Goal: Task Accomplishment & Management: Use online tool/utility

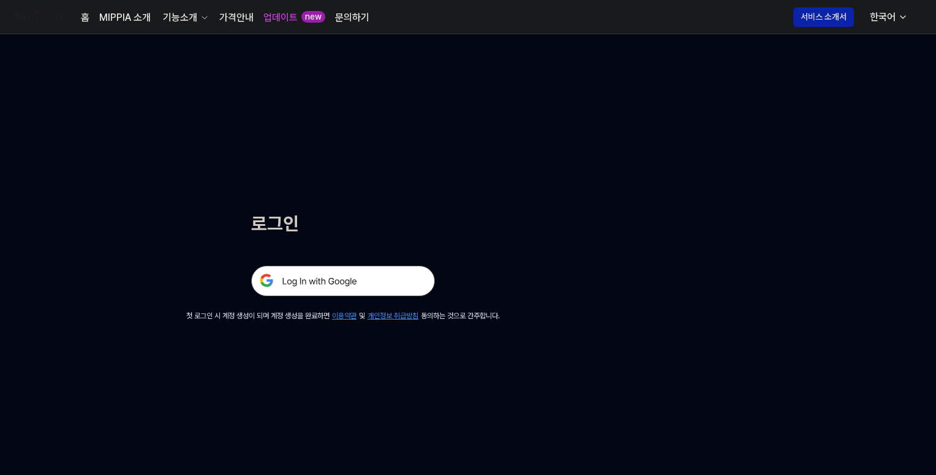
click at [366, 280] on img at bounding box center [343, 281] width 184 height 31
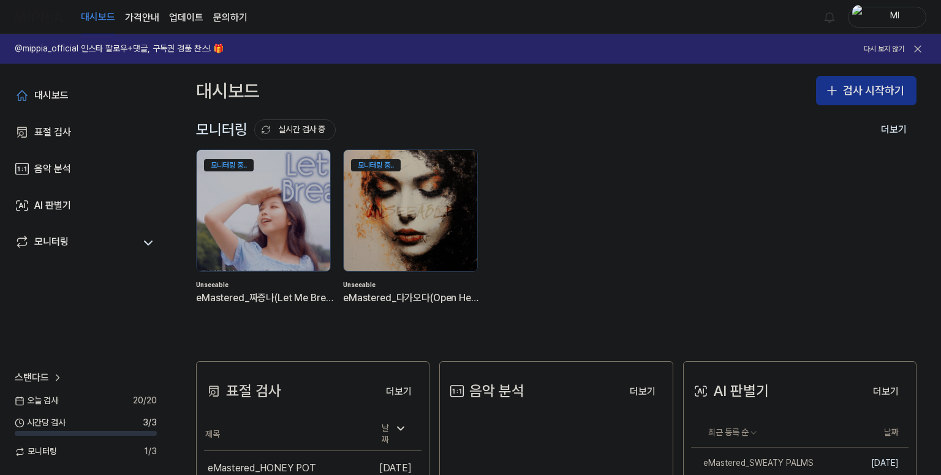
click at [834, 93] on icon "button" at bounding box center [832, 90] width 15 height 15
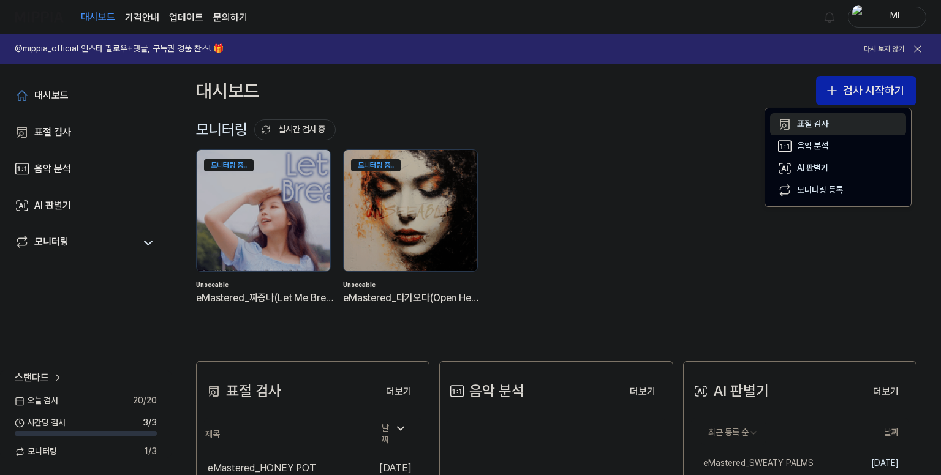
click at [816, 123] on div "표절 검사" at bounding box center [812, 124] width 31 height 12
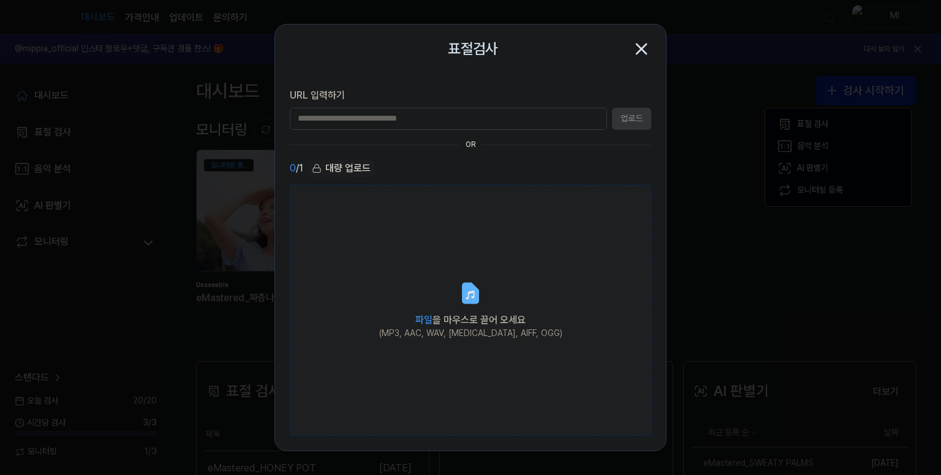
click at [468, 282] on icon at bounding box center [470, 293] width 25 height 25
click at [0, 0] on input "파일 을 마우스로 끌어 오세요 (MP3, AAC, WAV, [MEDICAL_DATA], AIFF, OGG)" at bounding box center [0, 0] width 0 height 0
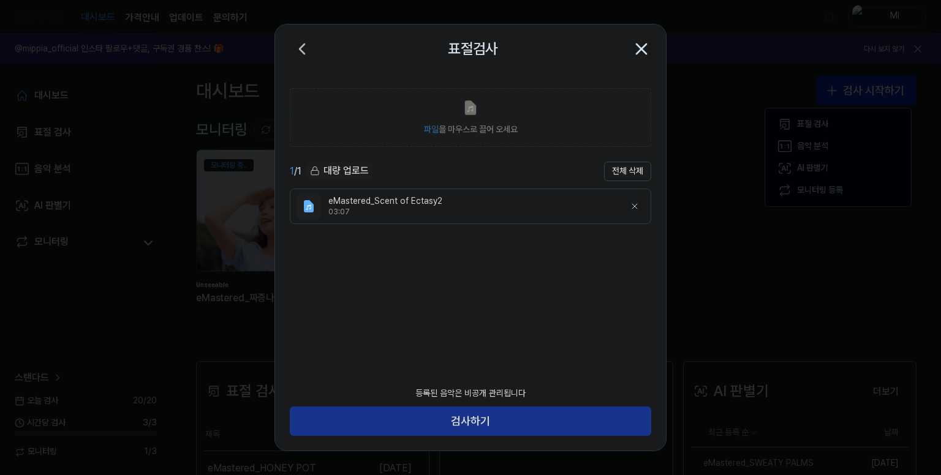
click at [519, 422] on button "검사하기" at bounding box center [470, 421] width 361 height 29
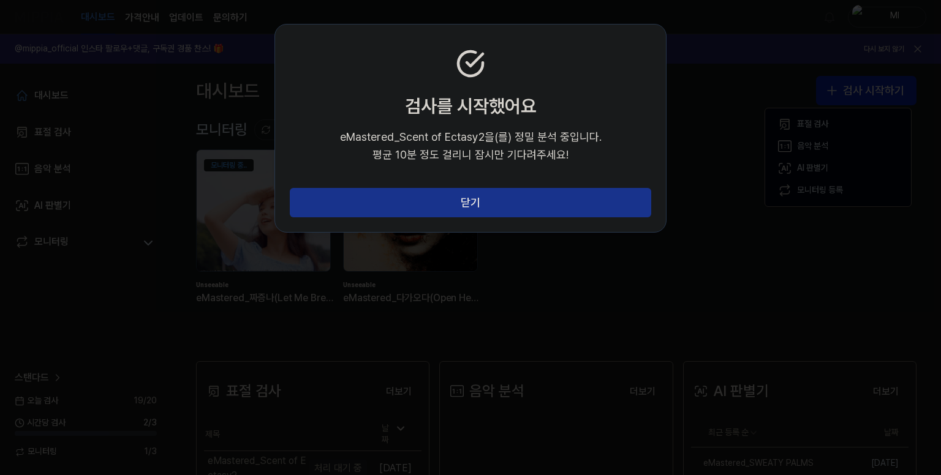
click at [511, 198] on button "닫기" at bounding box center [470, 202] width 361 height 29
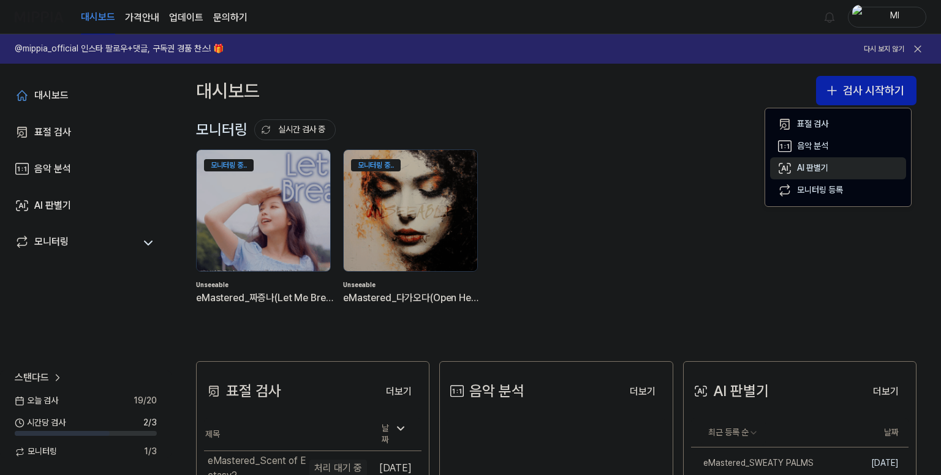
click at [798, 172] on div "AI 판별기" at bounding box center [812, 168] width 31 height 12
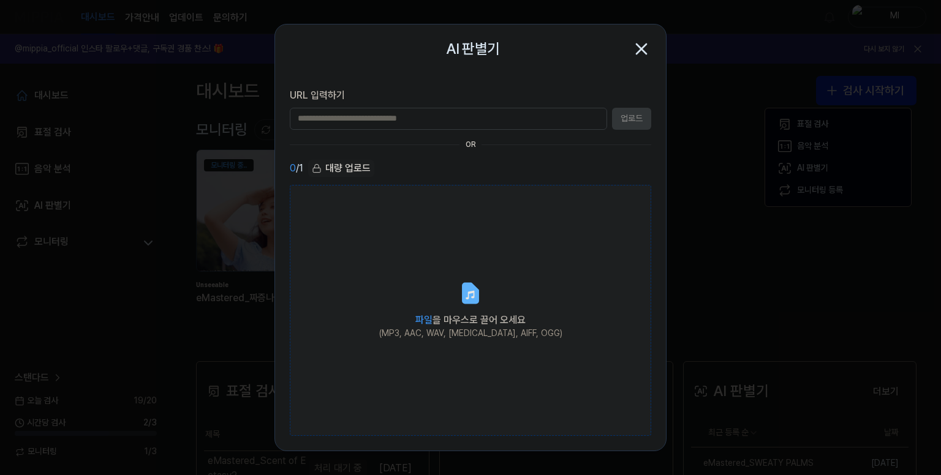
click at [483, 316] on span "파일 을 마우스로 끌어 오세요" at bounding box center [470, 320] width 110 height 12
click at [0, 0] on input "파일 을 마우스로 끌어 오세요 (MP3, AAC, WAV, [MEDICAL_DATA], AIFF, OGG)" at bounding box center [0, 0] width 0 height 0
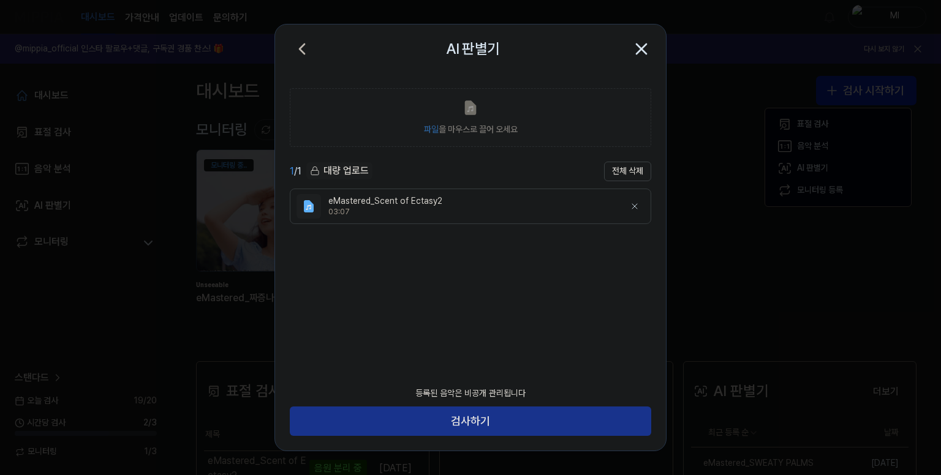
click at [532, 415] on button "검사하기" at bounding box center [470, 421] width 361 height 29
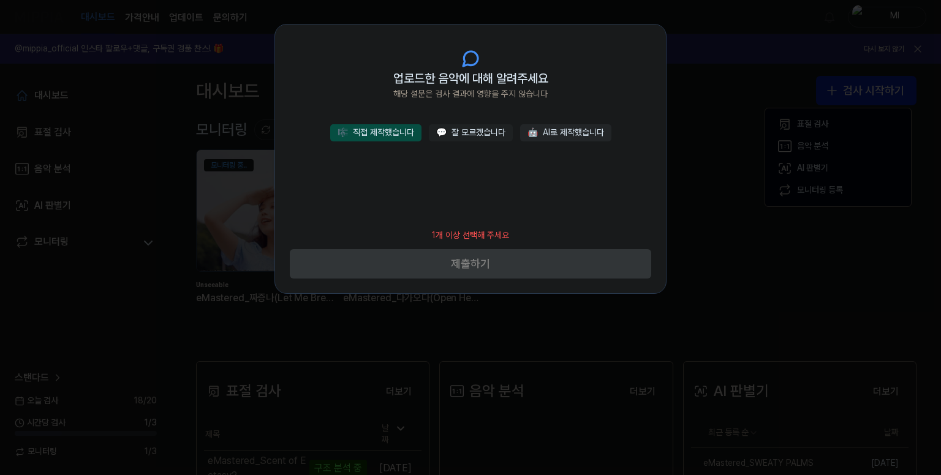
click at [396, 137] on button "🎼 직접 제작했습니다" at bounding box center [375, 132] width 91 height 17
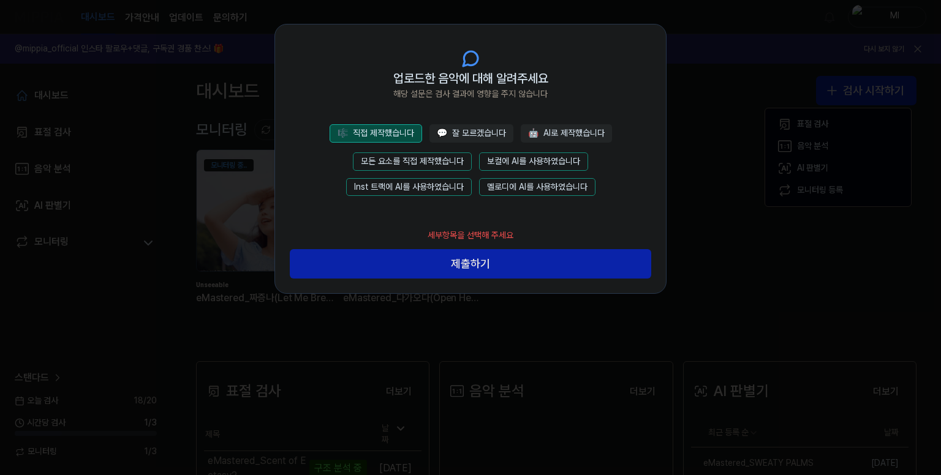
click at [441, 165] on button "모든 요소를 직접 제작했습니다" at bounding box center [412, 162] width 119 height 18
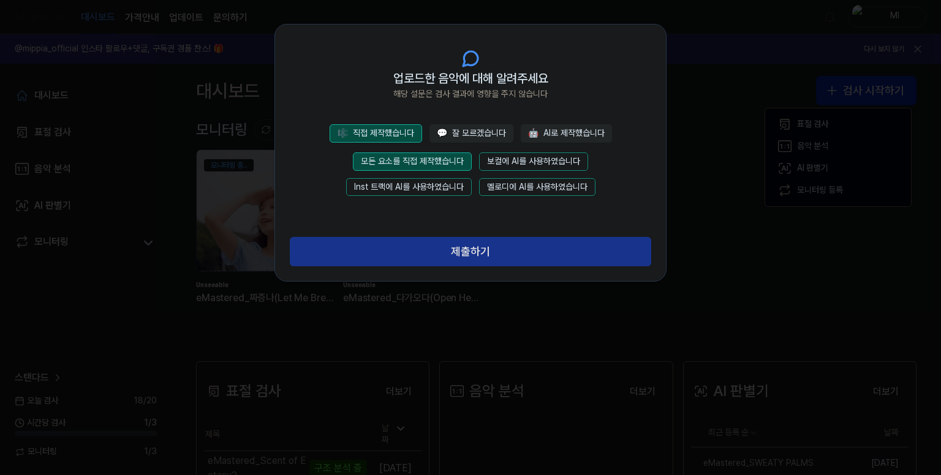
click at [479, 252] on button "제출하기" at bounding box center [470, 251] width 361 height 29
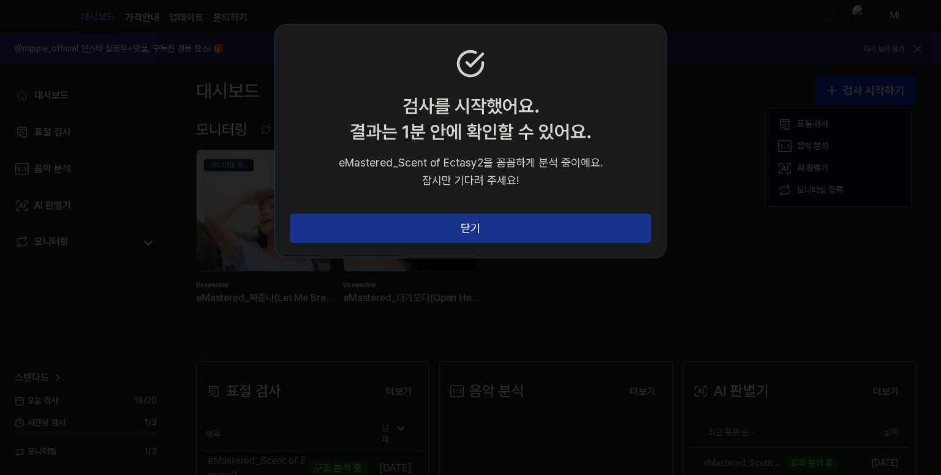
click at [485, 227] on button "닫기" at bounding box center [470, 228] width 361 height 29
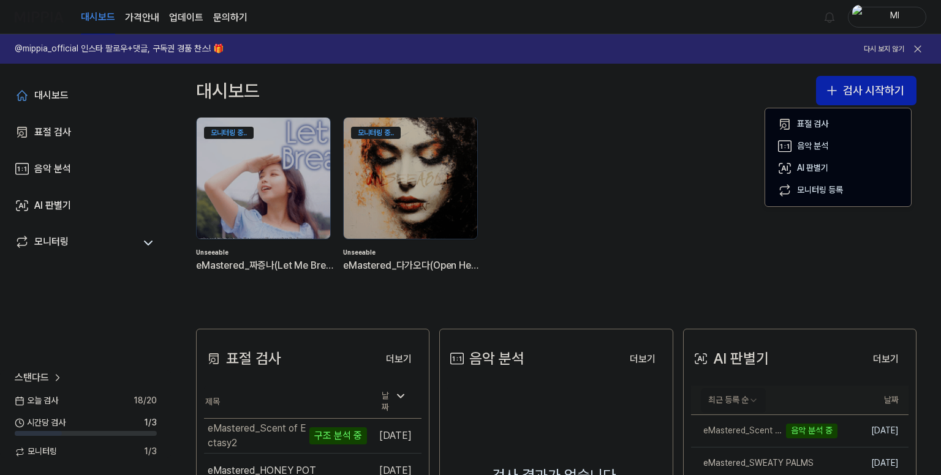
scroll to position [123, 0]
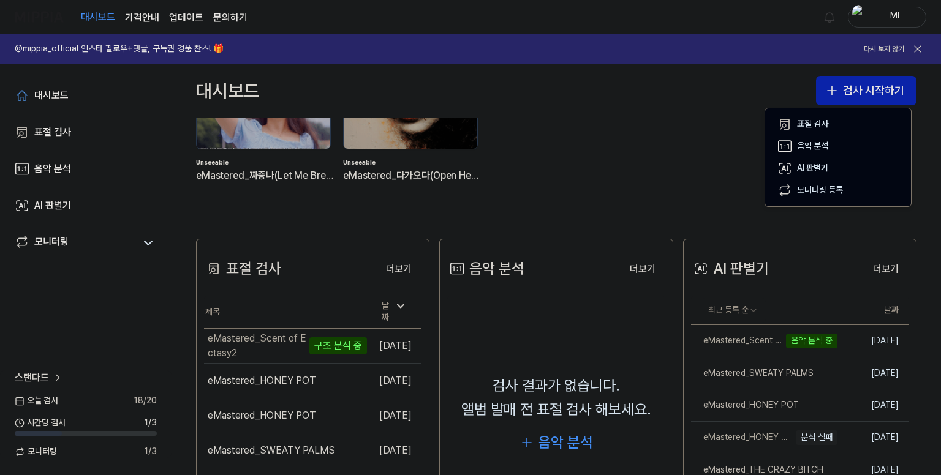
click at [686, 95] on div "대시보드 검사 시작하기" at bounding box center [557, 91] width 770 height 54
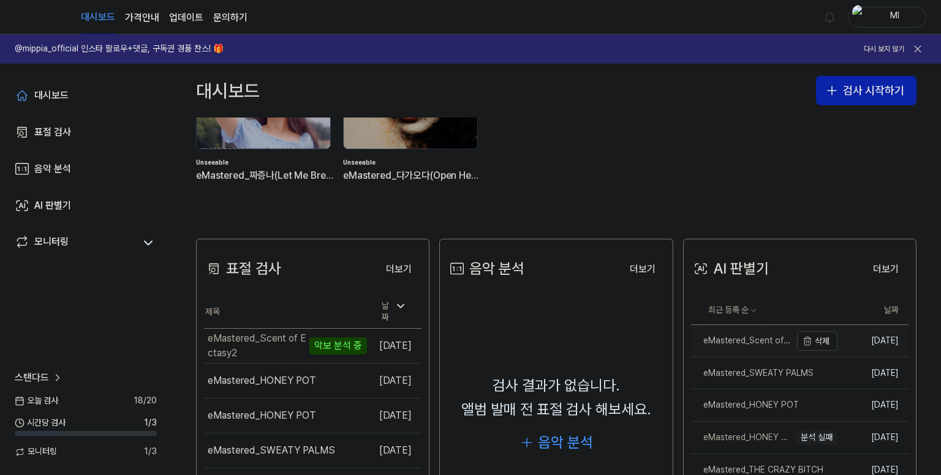
click at [731, 343] on div "eMastered_Scent of Ectasy2" at bounding box center [741, 341] width 100 height 12
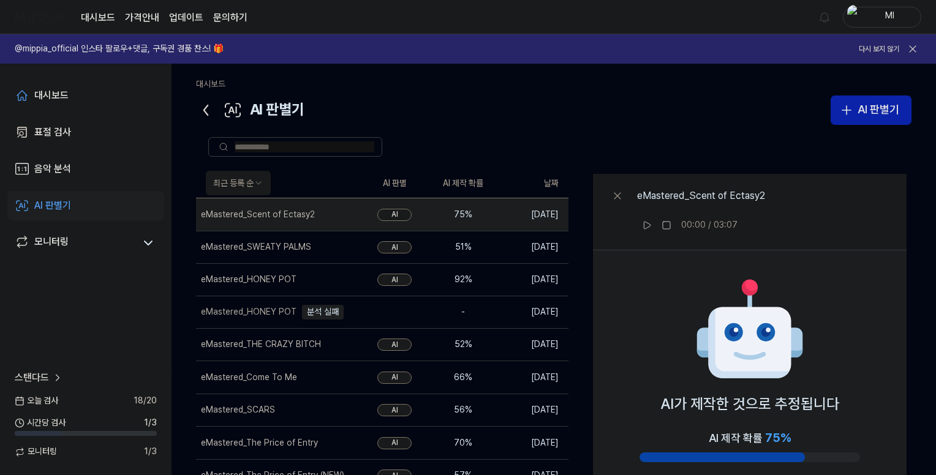
click at [206, 113] on icon at bounding box center [206, 110] width 4 height 10
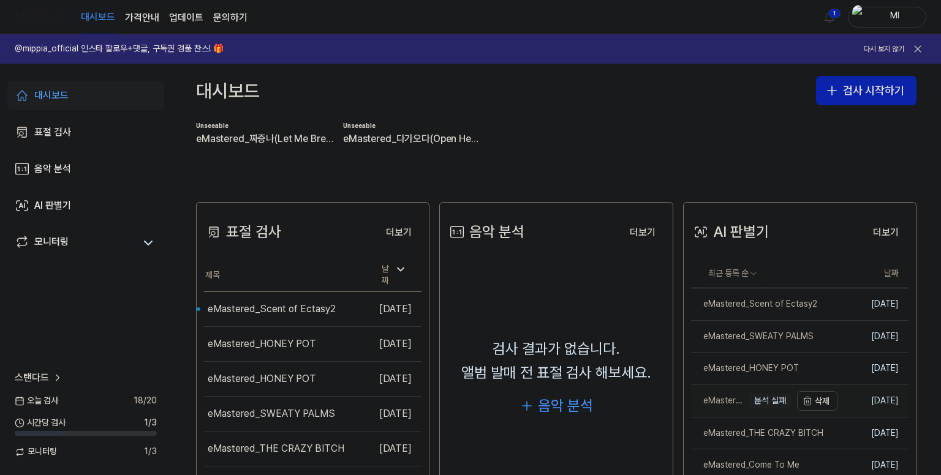
scroll to position [306, 0]
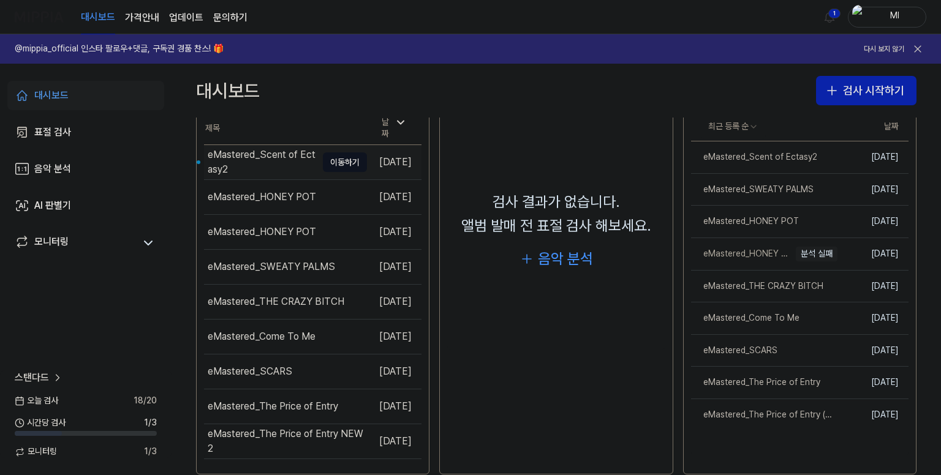
click at [267, 154] on div "eMastered_Scent of Ectasy2" at bounding box center [262, 162] width 109 height 29
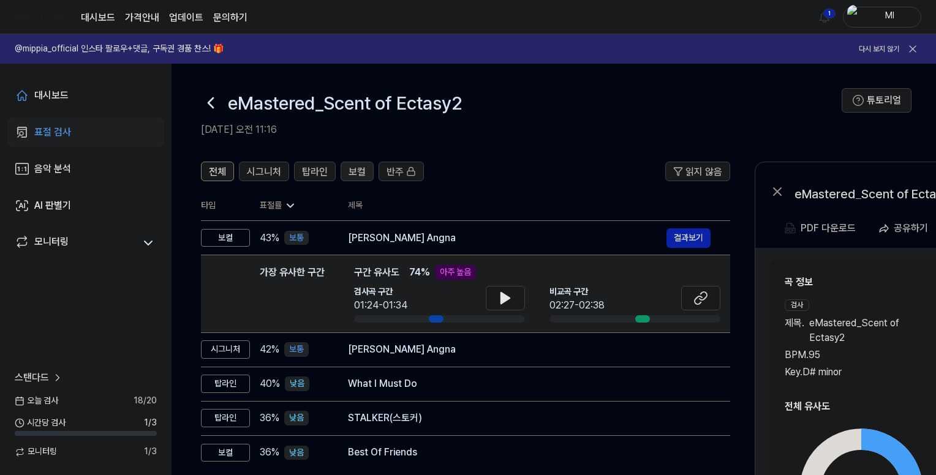
click at [363, 170] on span "보컬" at bounding box center [357, 172] width 17 height 15
click at [315, 172] on span "탑라인" at bounding box center [315, 172] width 26 height 15
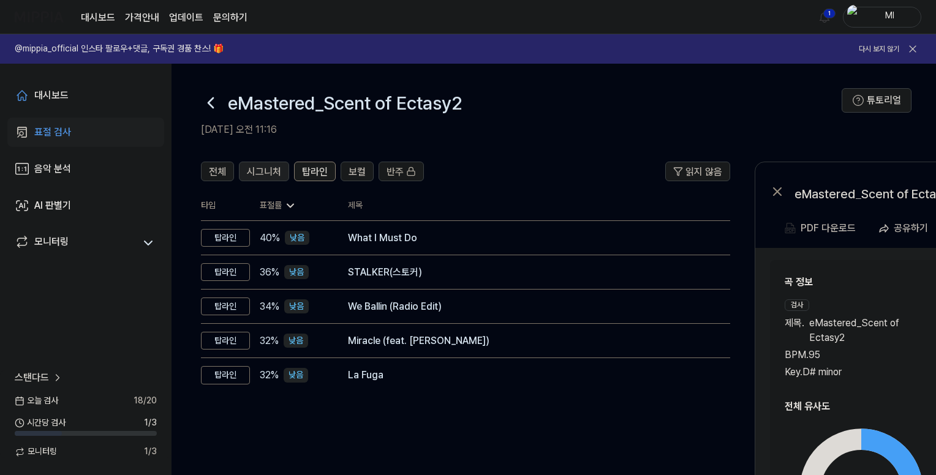
click at [265, 170] on span "시그니처" at bounding box center [264, 172] width 34 height 15
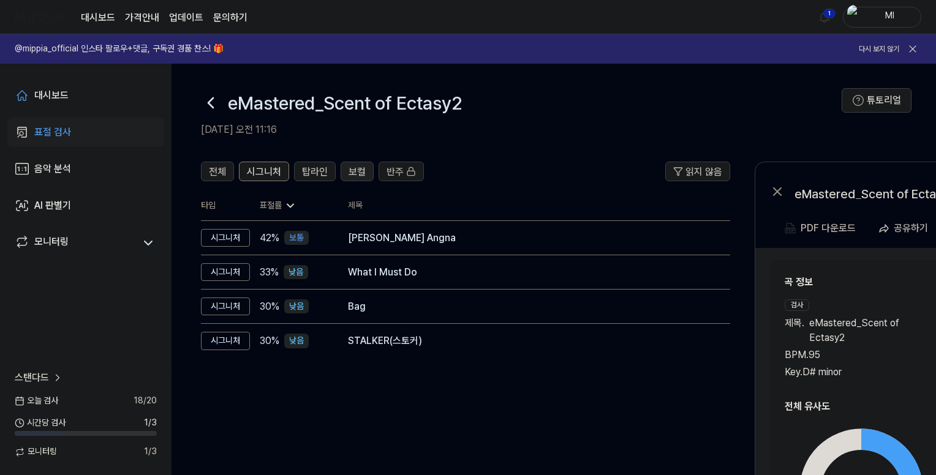
click at [354, 170] on span "보컬" at bounding box center [357, 172] width 17 height 15
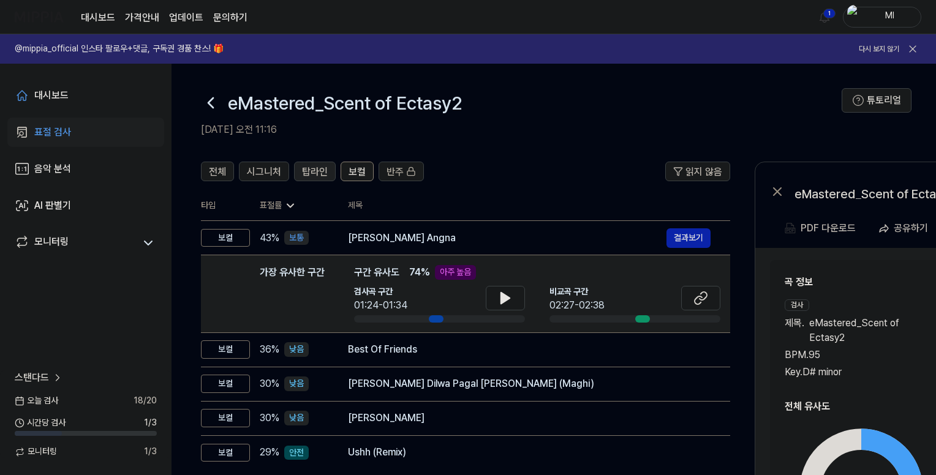
click at [313, 176] on span "탑라인" at bounding box center [315, 172] width 26 height 15
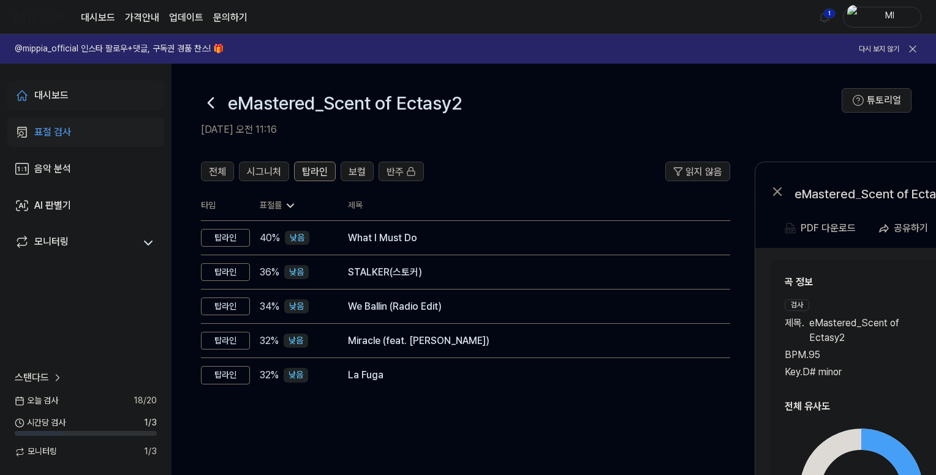
click at [69, 86] on link "대시보드" at bounding box center [85, 95] width 157 height 29
